Goal: Task Accomplishment & Management: Manage account settings

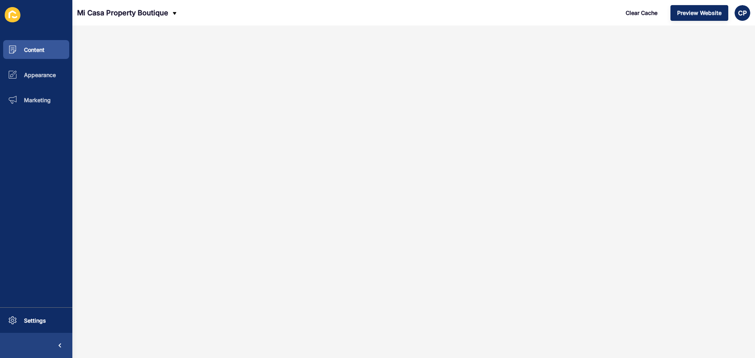
click at [16, 18] on icon at bounding box center [15, 17] width 6 height 2
click at [31, 48] on span "Content" at bounding box center [22, 49] width 46 height 7
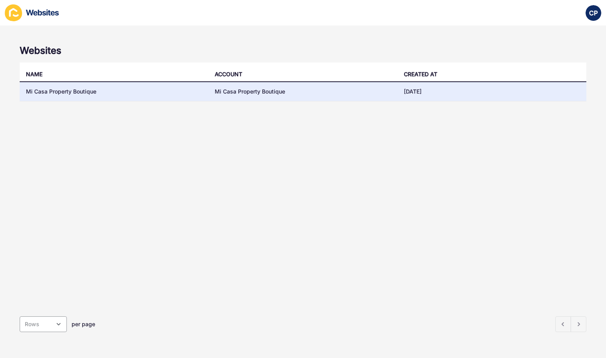
click at [87, 92] on td "Mi Casa Property Boutique" at bounding box center [114, 91] width 189 height 19
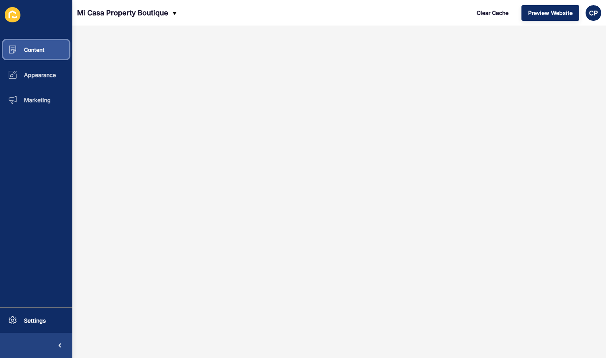
click at [41, 52] on span "Content" at bounding box center [22, 49] width 46 height 7
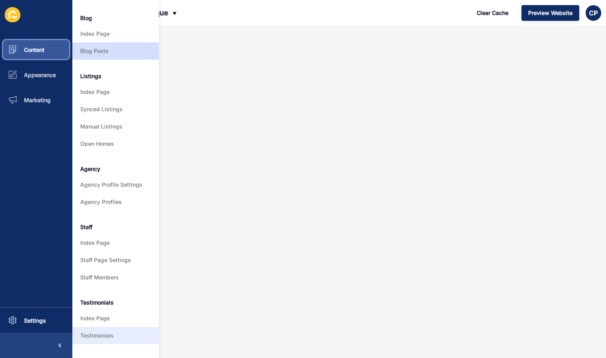
scroll to position [109, 0]
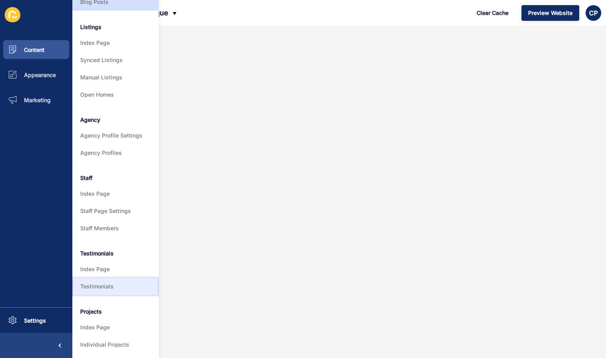
click at [111, 279] on link "Testimonials" at bounding box center [115, 286] width 87 height 17
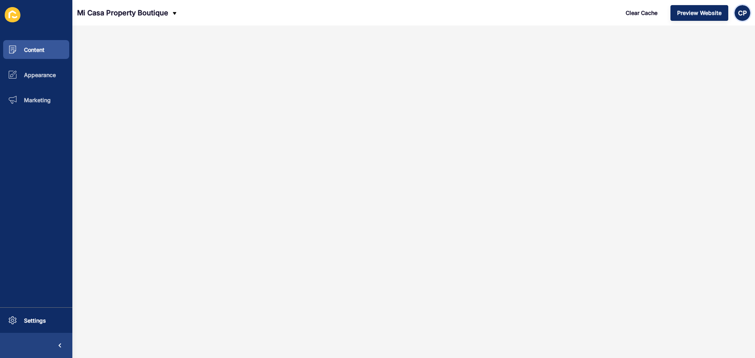
click at [606, 12] on div "CP" at bounding box center [743, 13] width 16 height 16
click at [606, 67] on link "Logout" at bounding box center [724, 65] width 58 height 17
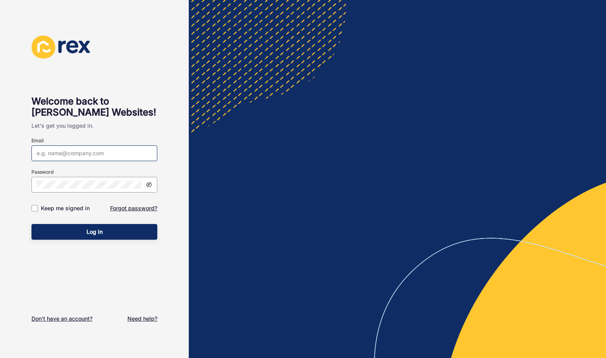
click at [90, 158] on div at bounding box center [94, 154] width 126 height 16
click at [91, 153] on input "Email" at bounding box center [95, 154] width 116 height 8
type input "[EMAIL_ADDRESS][DOMAIN_NAME]"
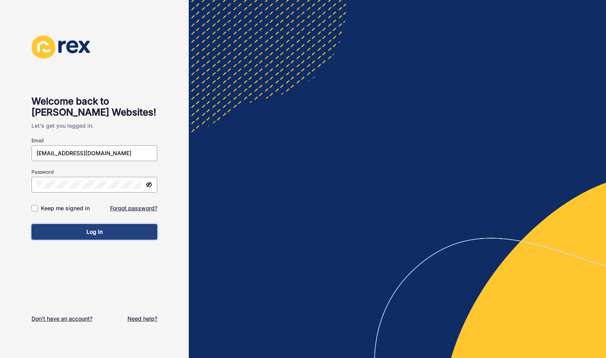
click at [96, 230] on span "Log in" at bounding box center [95, 232] width 16 height 8
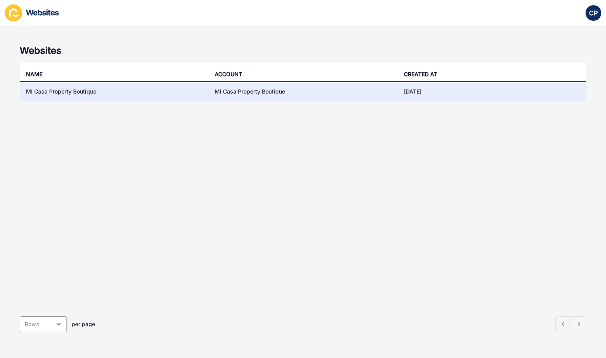
click at [85, 90] on td "Mi Casa Property Boutique" at bounding box center [114, 91] width 189 height 19
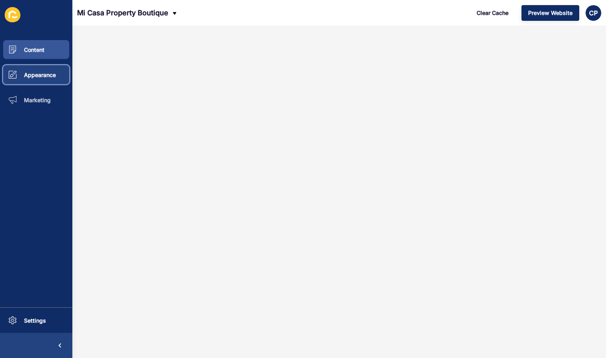
click at [37, 77] on span "Appearance" at bounding box center [27, 75] width 57 height 7
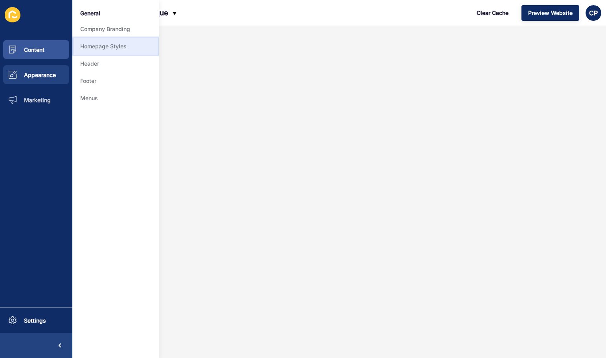
click at [98, 46] on link "Homepage Styles" at bounding box center [115, 46] width 87 height 17
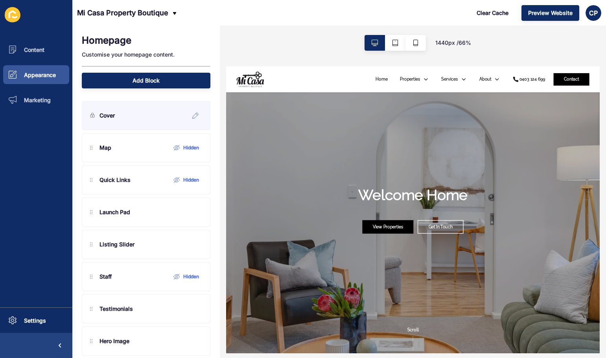
click at [141, 122] on div "Cover" at bounding box center [146, 115] width 129 height 29
click at [193, 115] on icon at bounding box center [196, 116] width 6 height 6
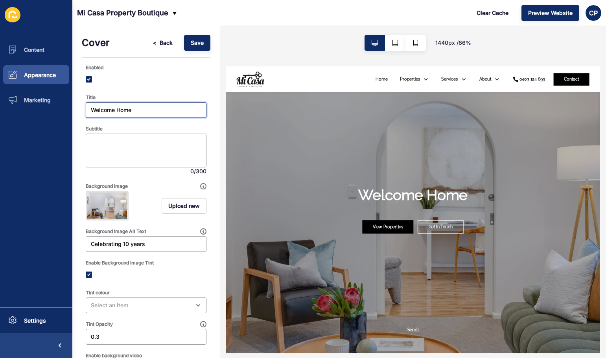
click at [153, 113] on input "Welcome Home" at bounding box center [146, 110] width 111 height 8
click at [174, 209] on span "Upload new" at bounding box center [183, 206] width 31 height 8
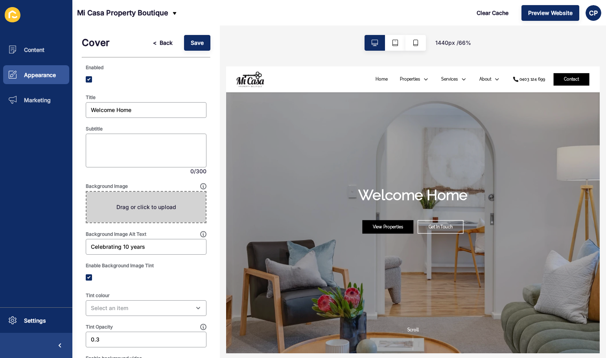
click at [151, 209] on span at bounding box center [146, 207] width 119 height 31
click at [87, 192] on input "Drag or click to upload" at bounding box center [87, 192] width 0 height 0
type input "C:\fakepath\PRINT3-93RoyalStreetTuartHill-1.jpg"
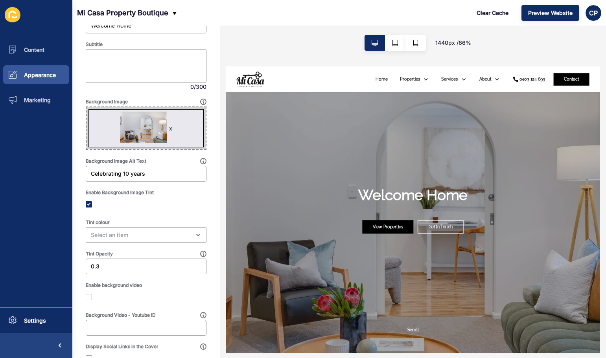
scroll to position [87, 0]
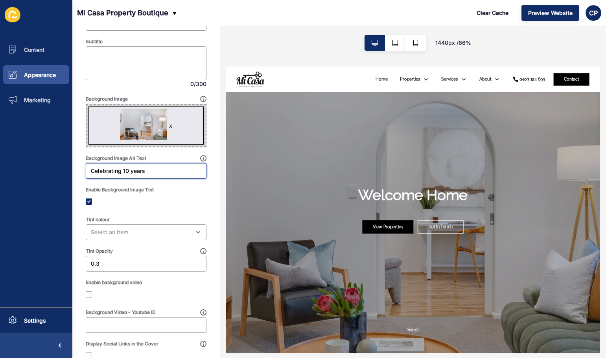
click at [124, 174] on input "Celebrating 10 years" at bounding box center [146, 171] width 111 height 8
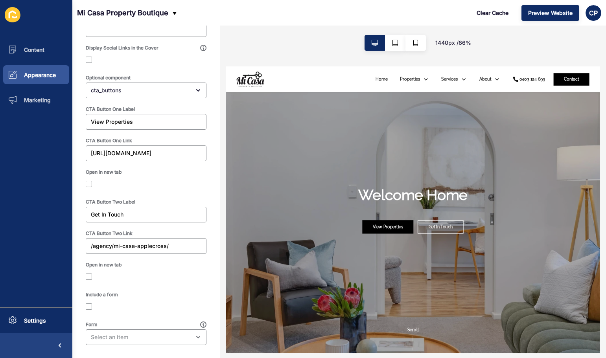
scroll to position [392, 0]
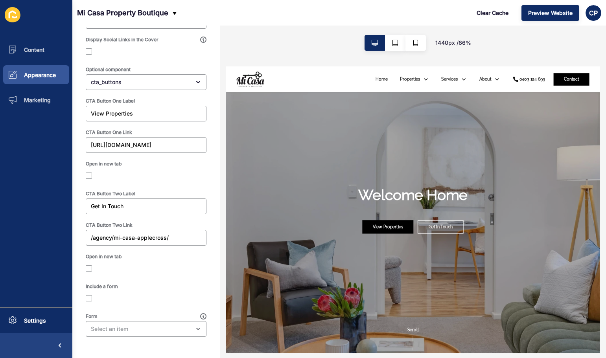
type input "Welcome Home"
drag, startPoint x: 44, startPoint y: 194, endPoint x: 79, endPoint y: 201, distance: 34.8
click at [43, 194] on div "Content Appearance Marketing Settings Mi Casa Property Boutique Clear Cache Pre…" at bounding box center [303, 179] width 606 height 358
drag, startPoint x: 109, startPoint y: 204, endPoint x: 77, endPoint y: 202, distance: 32.7
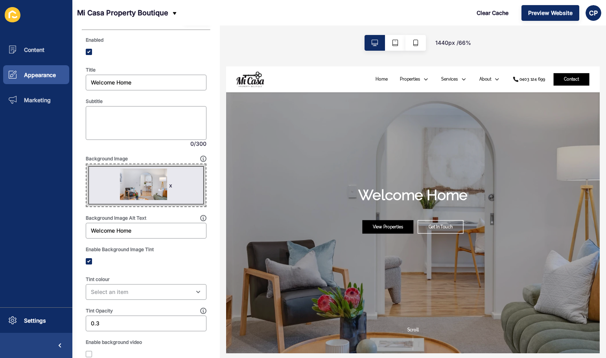
scroll to position [0, 0]
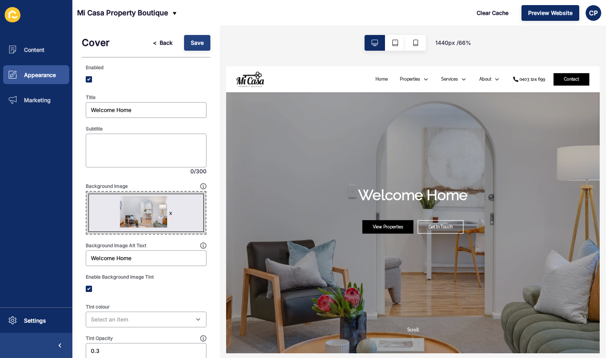
type input "Book a appraisal"
click at [192, 40] on span "Save" at bounding box center [197, 43] width 13 height 8
click at [153, 42] on span "<" at bounding box center [155, 43] width 4 height 8
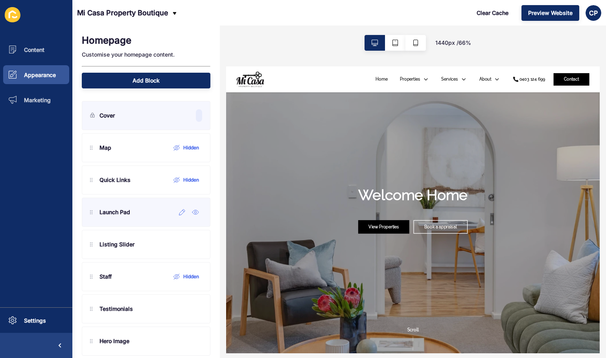
click at [127, 216] on p "Launch Pad" at bounding box center [115, 213] width 31 height 8
click at [179, 213] on icon at bounding box center [182, 212] width 7 height 6
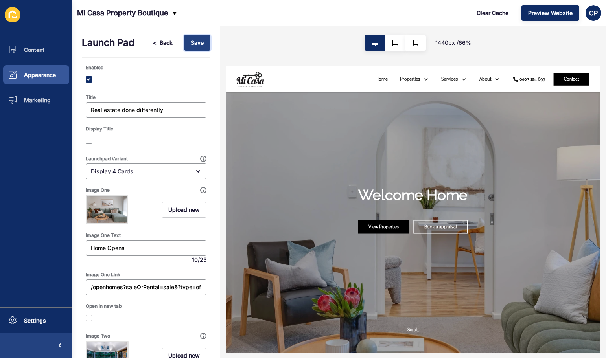
click at [191, 42] on span "Save" at bounding box center [197, 43] width 13 height 8
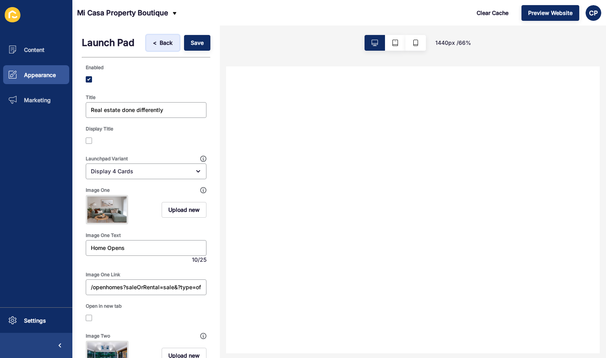
click at [153, 43] on span "<" at bounding box center [156, 43] width 7 height 8
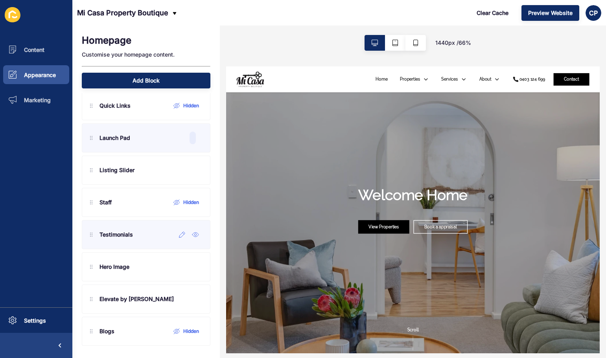
scroll to position [75, 0]
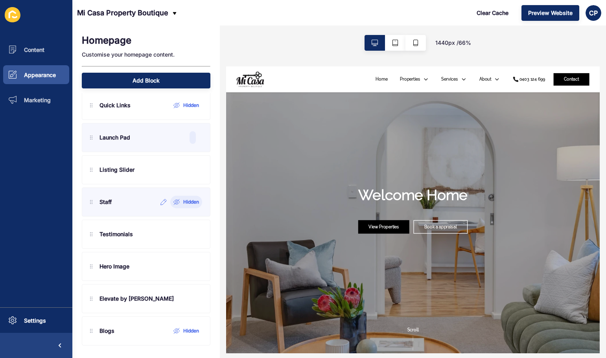
click at [174, 203] on icon at bounding box center [177, 202] width 7 height 6
click at [192, 200] on icon at bounding box center [195, 202] width 6 height 4
click at [179, 268] on icon at bounding box center [182, 267] width 7 height 6
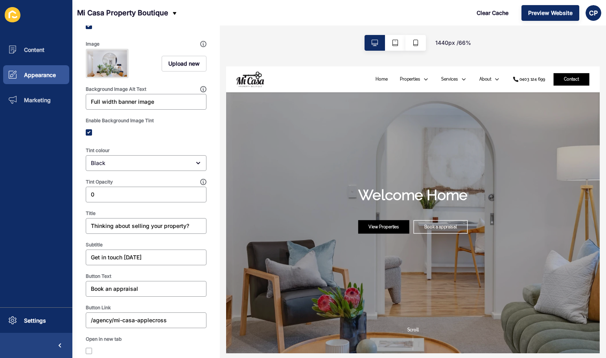
scroll to position [96, 0]
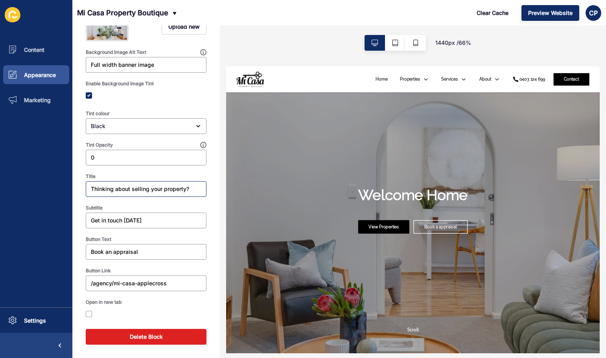
click at [196, 190] on div "Thinking about selling your property?" at bounding box center [146, 189] width 121 height 16
click at [153, 225] on div "Get in touch [DATE]" at bounding box center [146, 221] width 121 height 16
click at [144, 251] on input "Book an appraisal" at bounding box center [146, 252] width 111 height 8
click at [189, 287] on input "/agency/mi-casa-applecross" at bounding box center [146, 284] width 111 height 8
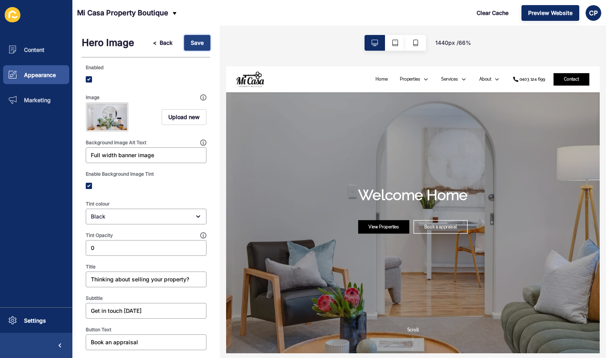
click at [198, 40] on button "Save" at bounding box center [197, 43] width 26 height 16
click at [160, 42] on span "Back" at bounding box center [166, 43] width 13 height 8
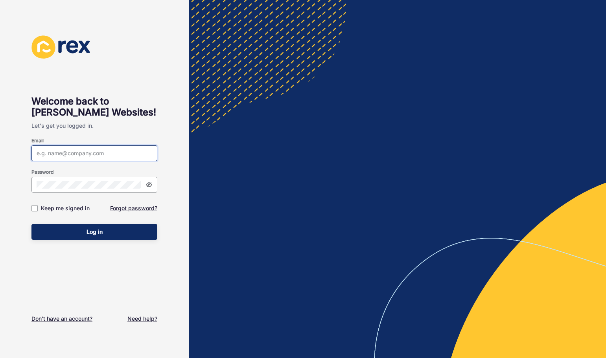
click at [115, 156] on input "Email" at bounding box center [95, 154] width 116 height 8
type input "[EMAIL_ADDRESS][DOMAIN_NAME]"
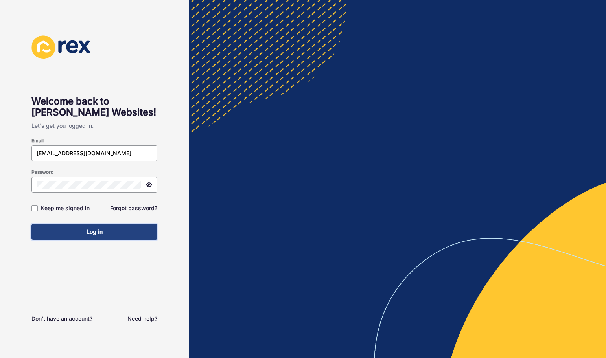
click at [100, 233] on span "Log in" at bounding box center [95, 232] width 16 height 8
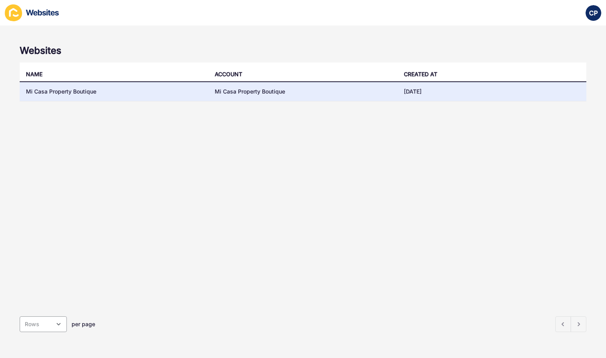
click at [63, 95] on td "Mi Casa Property Boutique" at bounding box center [114, 91] width 189 height 19
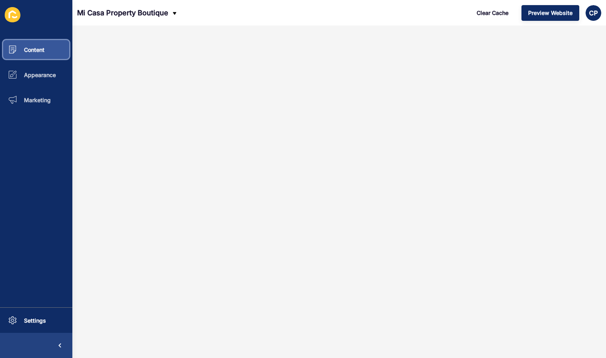
click at [40, 48] on span "Content" at bounding box center [22, 49] width 46 height 7
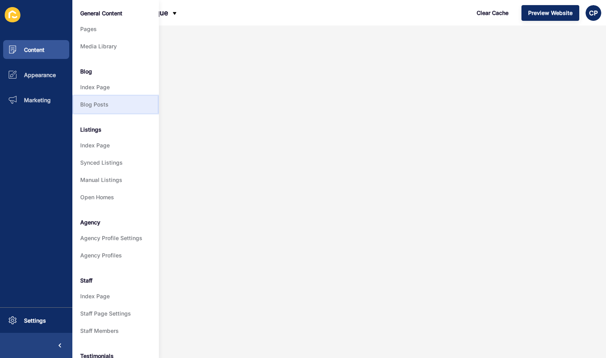
click at [89, 105] on link "Blog Posts" at bounding box center [115, 104] width 87 height 17
